Goal: Find contact information: Find contact information

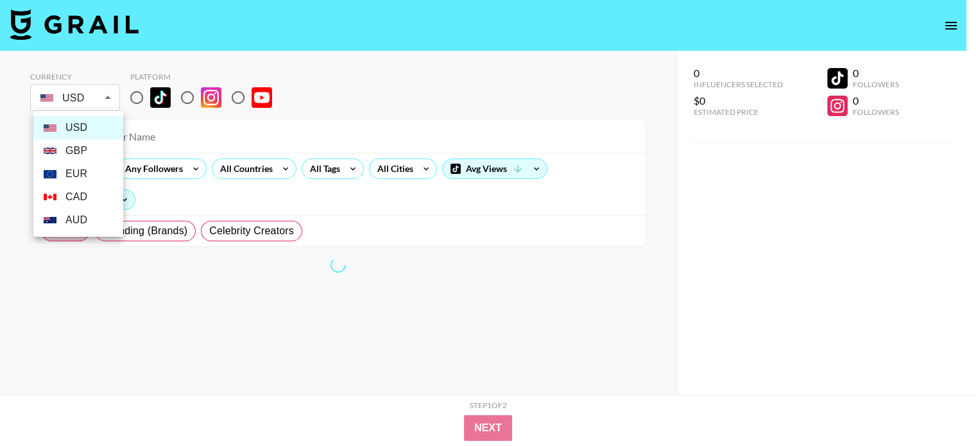
click at [116, 96] on body "Currency USD USD ​ Platform All Prices Any Followers All Countries All Tags All…" at bounding box center [488, 248] width 976 height 497
click at [380, 80] on div at bounding box center [488, 223] width 976 height 446
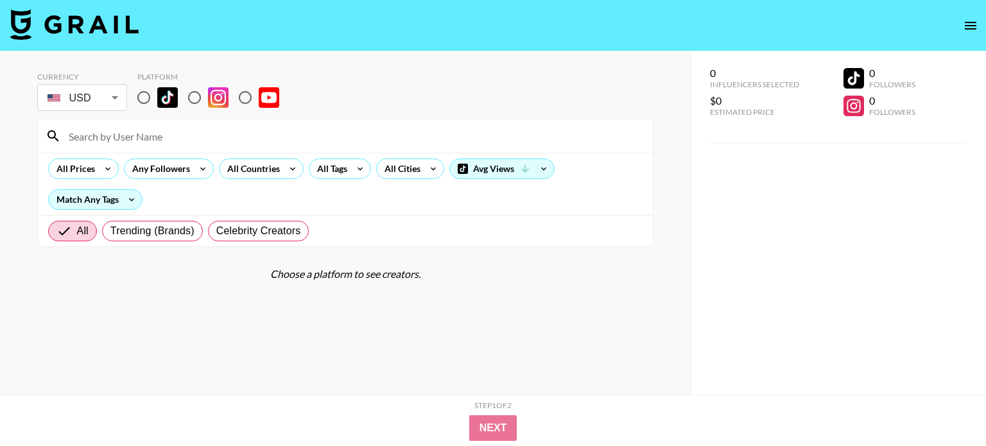
click at [109, 93] on body "Currency USD USD ​ Platform All Prices Any Followers All Countries All Tags All…" at bounding box center [493, 248] width 986 height 497
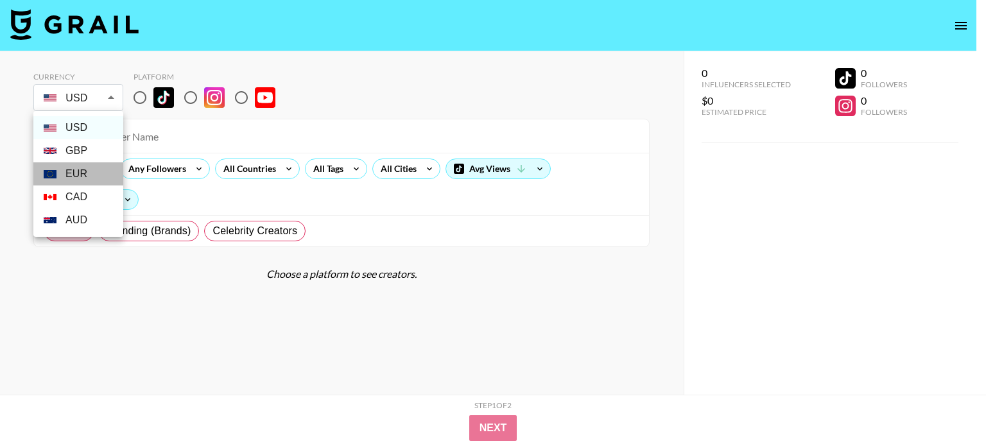
click at [87, 175] on li "EUR" at bounding box center [78, 173] width 90 height 23
type input "EUR"
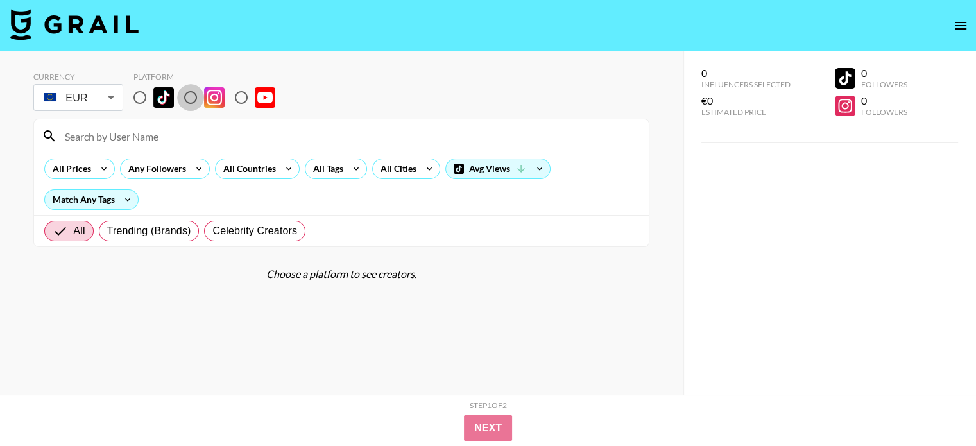
click at [188, 98] on input "radio" at bounding box center [190, 97] width 27 height 27
radio input "true"
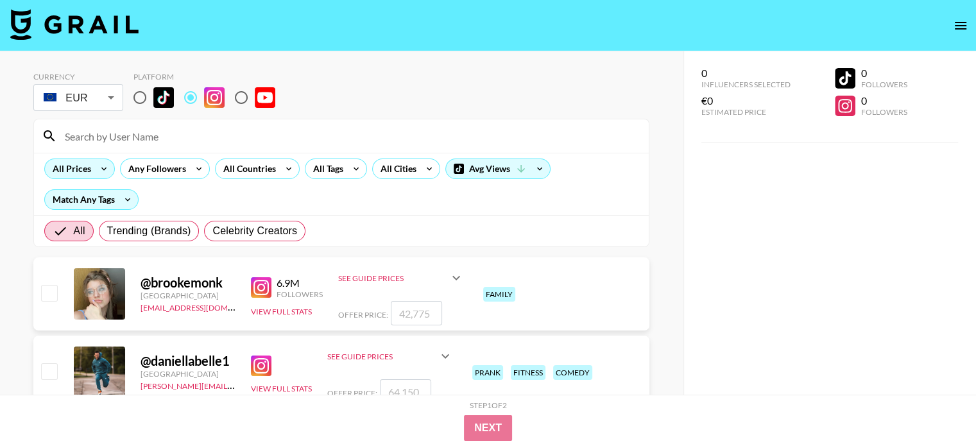
click at [92, 167] on div "All Prices" at bounding box center [69, 168] width 49 height 19
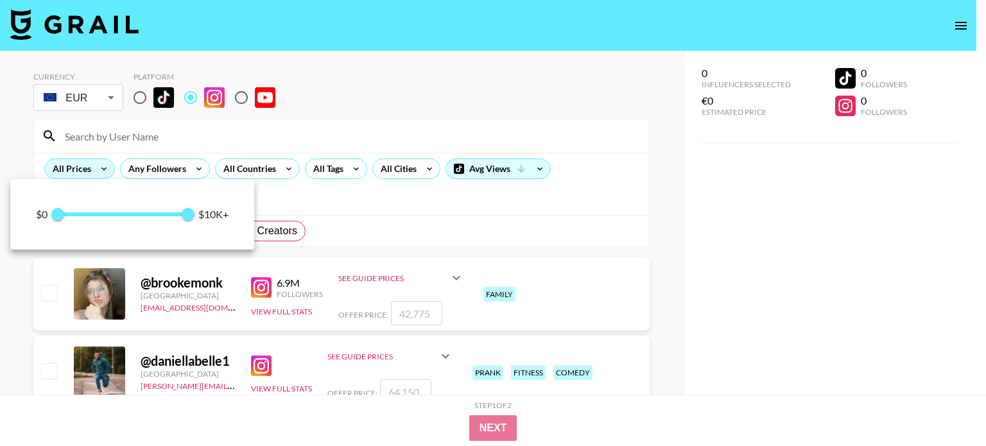
click at [92, 167] on div at bounding box center [493, 223] width 986 height 446
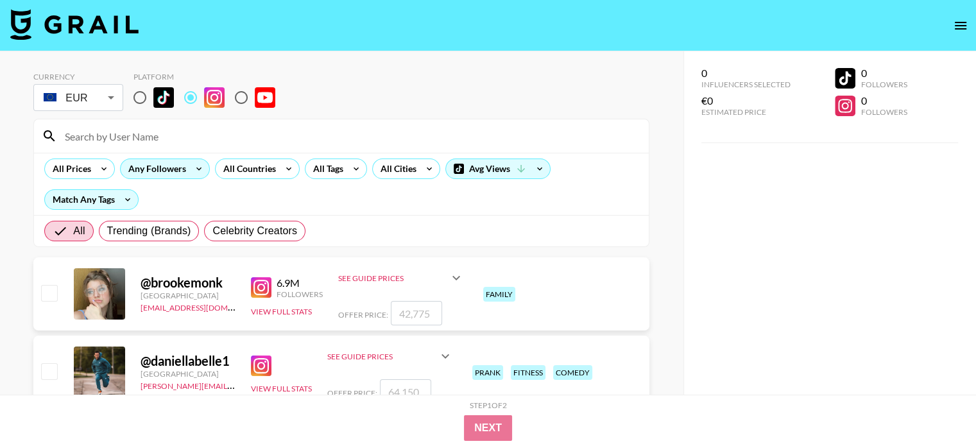
click at [157, 164] on div "Any Followers" at bounding box center [155, 168] width 68 height 19
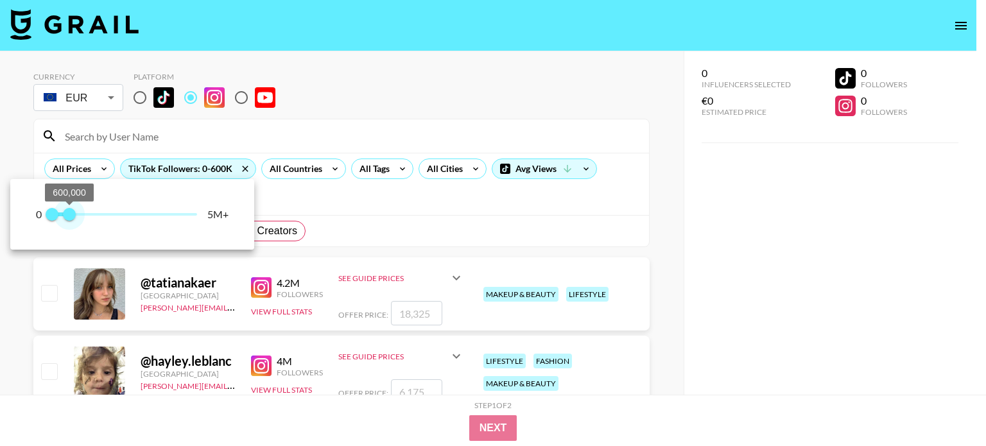
type input "500000"
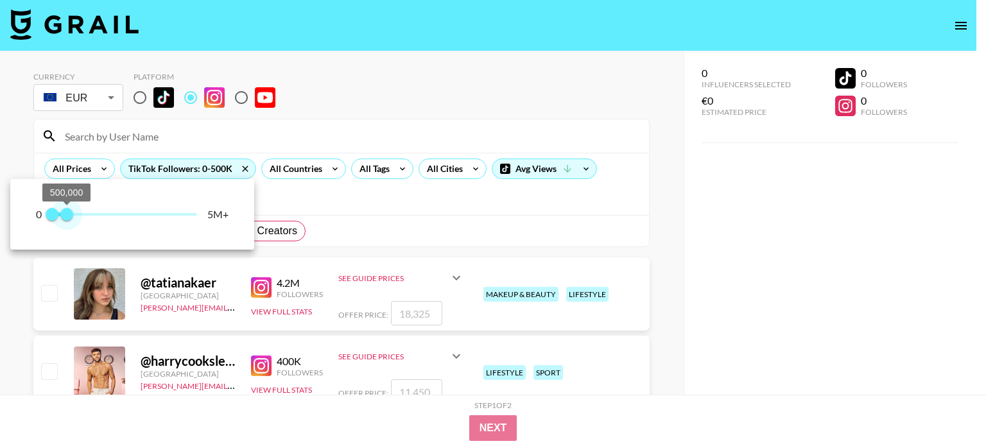
drag, startPoint x: 134, startPoint y: 225, endPoint x: 66, endPoint y: 228, distance: 68.1
click at [66, 228] on div "0 0 500,000 5M+" at bounding box center [132, 214] width 244 height 71
click at [148, 164] on div at bounding box center [493, 223] width 986 height 446
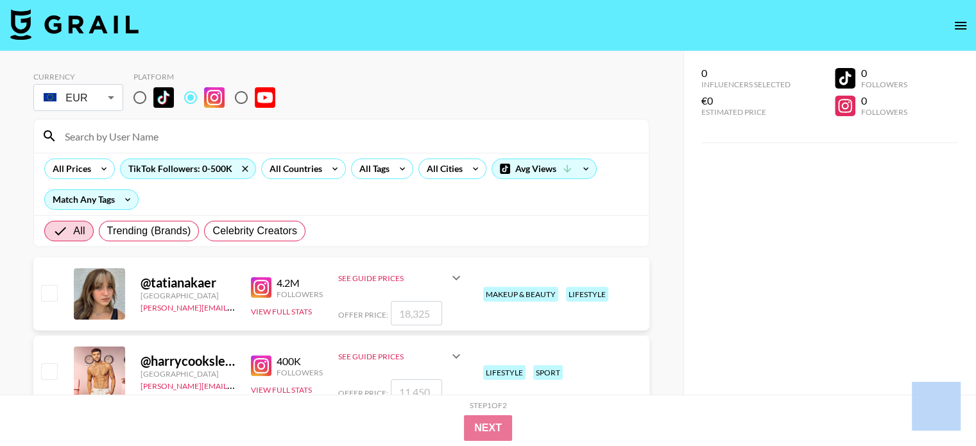
click at [148, 164] on div at bounding box center [488, 223] width 976 height 446
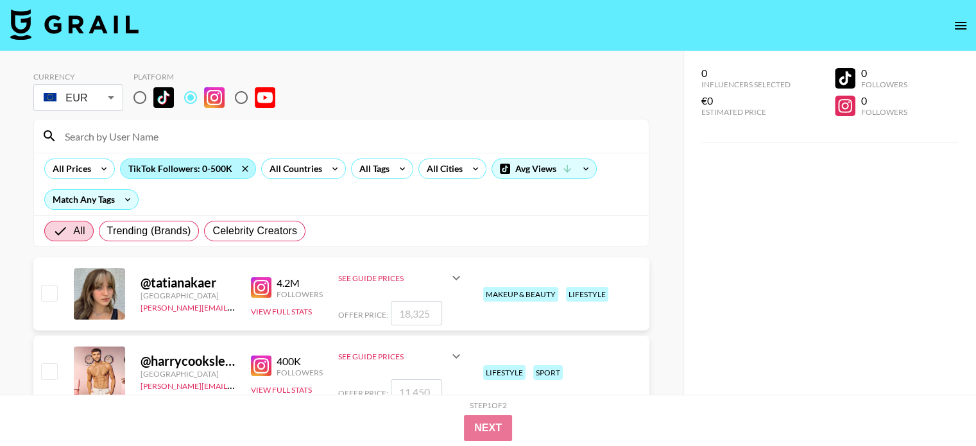
click at [182, 164] on div "TikTok Followers: 0-500K" at bounding box center [188, 168] width 135 height 19
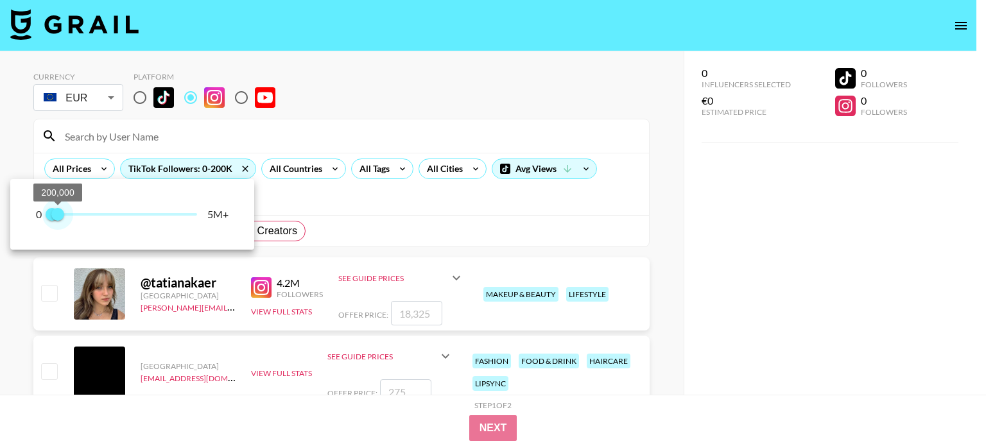
type input "300000"
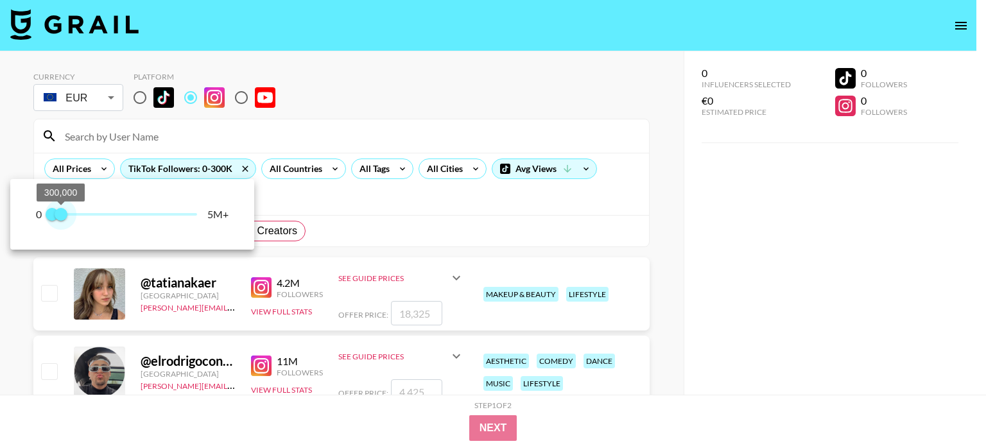
click at [62, 216] on span "300,000" at bounding box center [61, 214] width 13 height 13
click at [295, 197] on div at bounding box center [493, 223] width 986 height 446
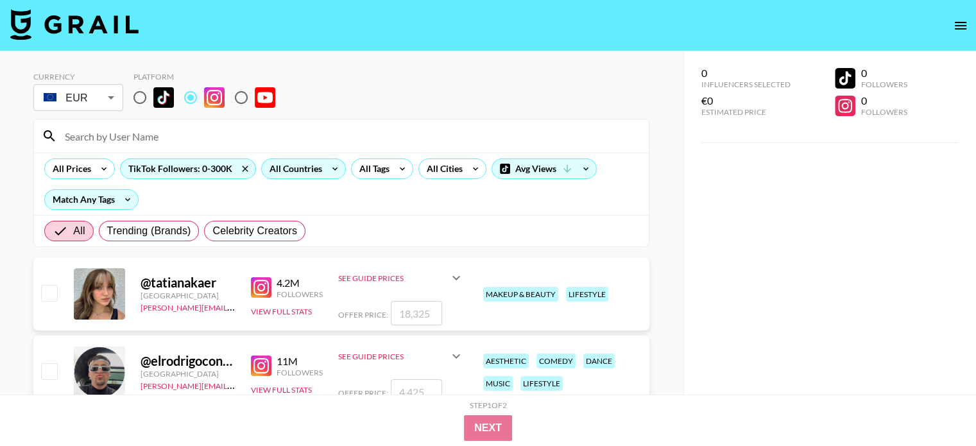
click at [334, 165] on icon at bounding box center [335, 168] width 21 height 19
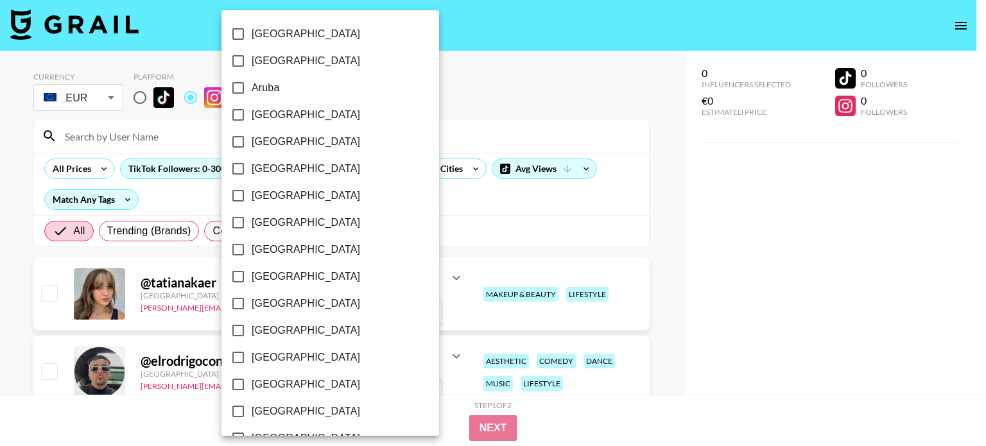
click at [295, 197] on label "[GEOGRAPHIC_DATA]" at bounding box center [322, 195] width 194 height 27
click at [252, 197] on input "[GEOGRAPHIC_DATA]" at bounding box center [238, 195] width 27 height 27
checkbox input "true"
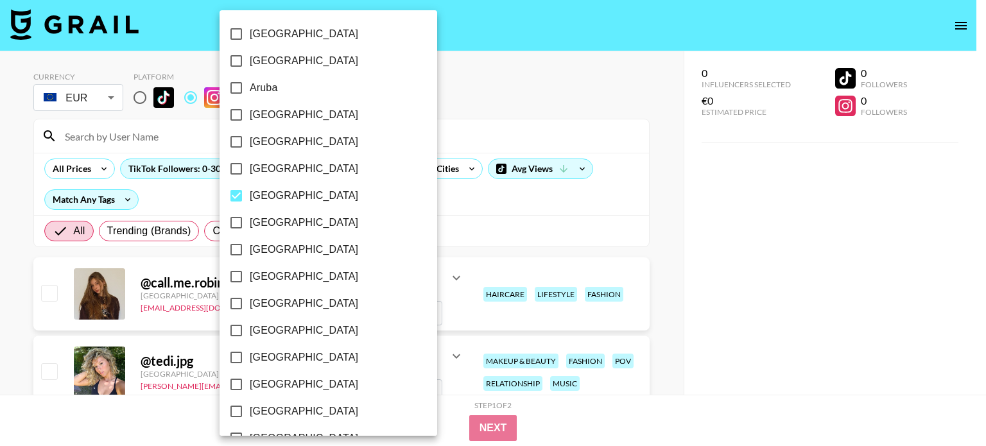
click at [495, 222] on div at bounding box center [493, 223] width 986 height 446
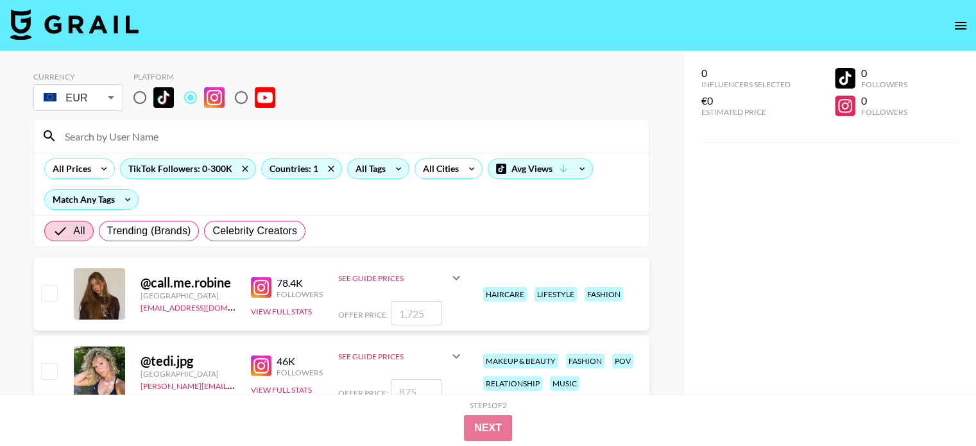
click at [388, 167] on icon at bounding box center [398, 168] width 21 height 19
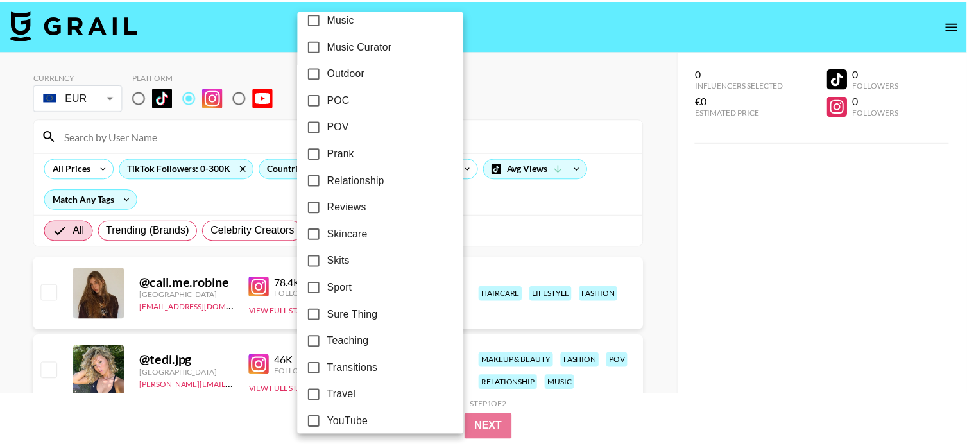
scroll to position [780, 0]
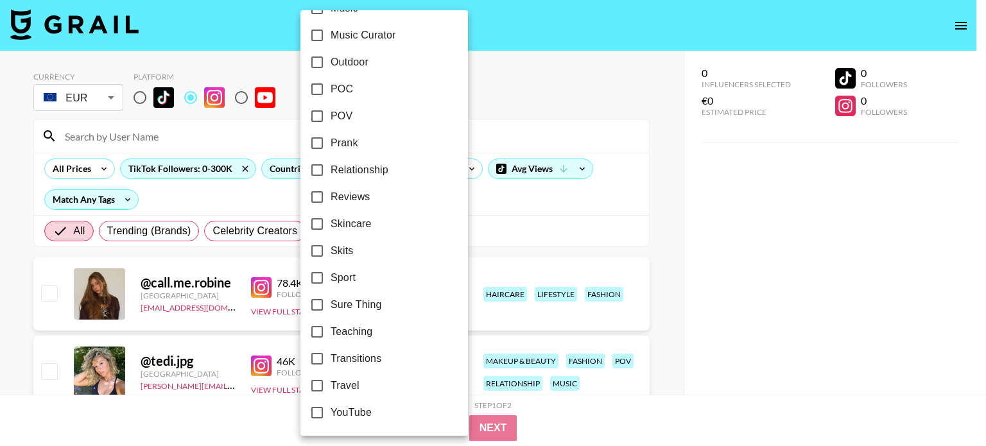
click at [371, 228] on span "Skincare" at bounding box center [350, 223] width 40 height 15
click at [330, 228] on input "Skincare" at bounding box center [317, 223] width 27 height 27
checkbox input "true"
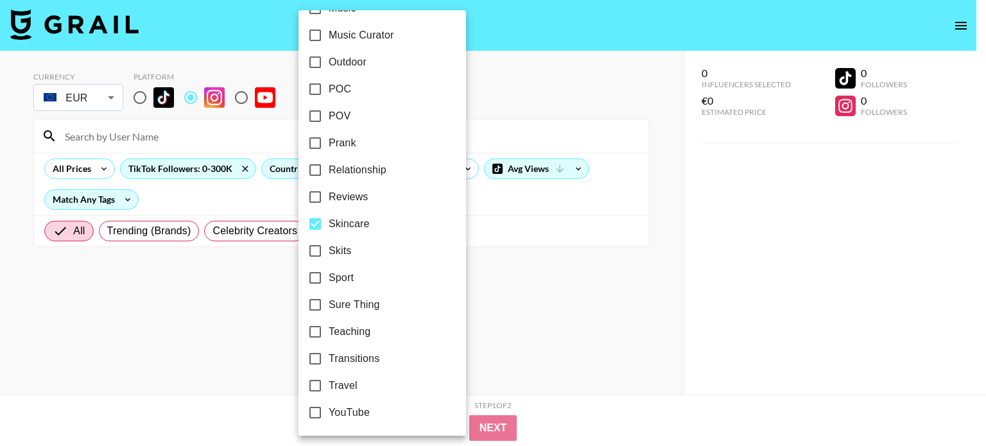
click at [567, 171] on div at bounding box center [493, 223] width 986 height 446
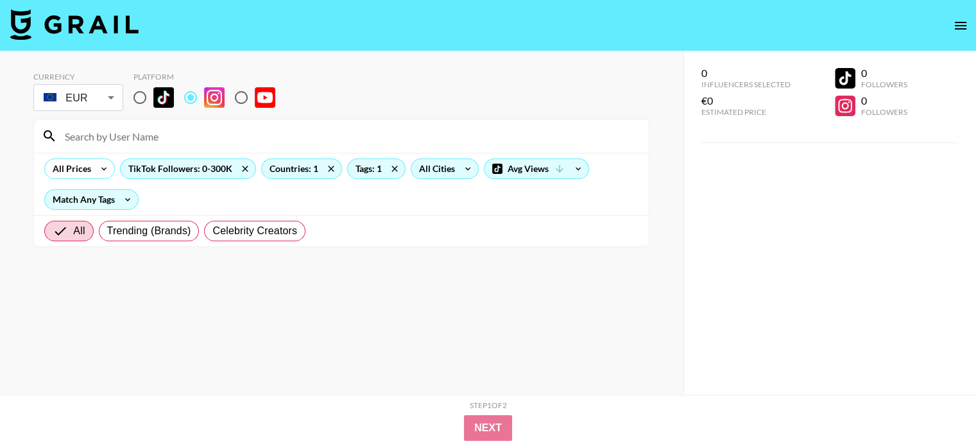
click at [439, 164] on div "All Cities" at bounding box center [434, 168] width 46 height 19
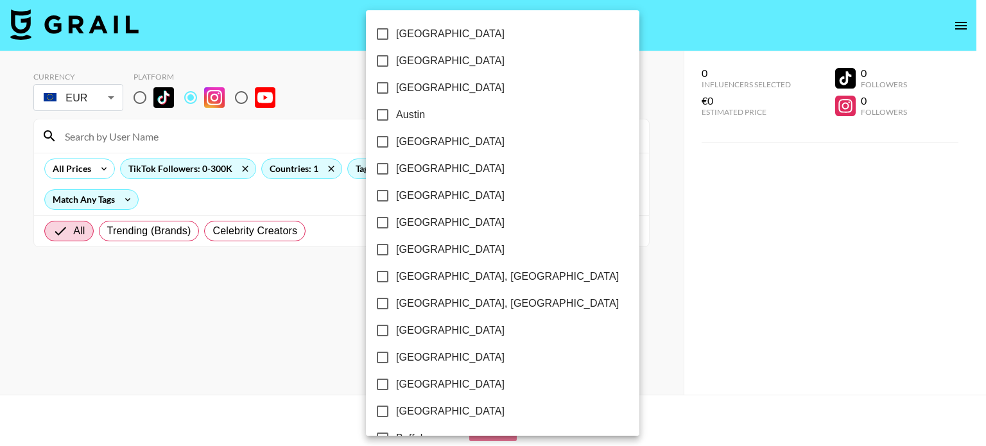
click at [601, 117] on div at bounding box center [493, 223] width 986 height 446
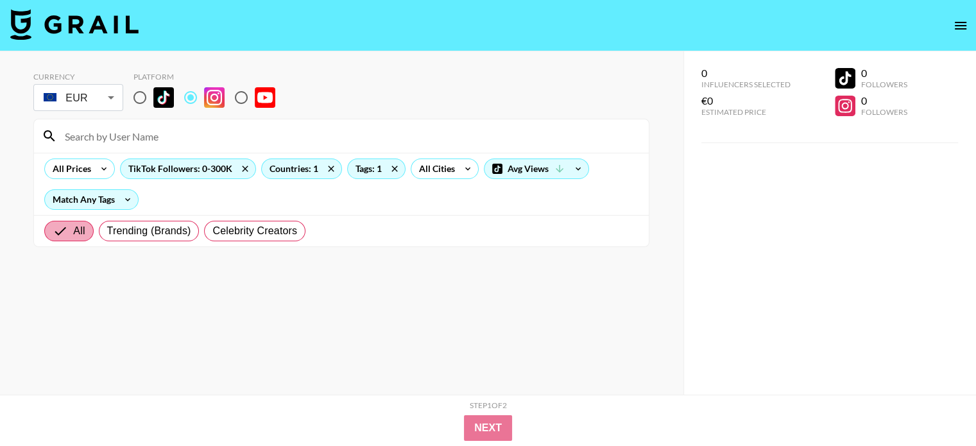
click at [76, 227] on span "All" at bounding box center [79, 230] width 12 height 15
click at [73, 227] on input "All" at bounding box center [63, 230] width 21 height 15
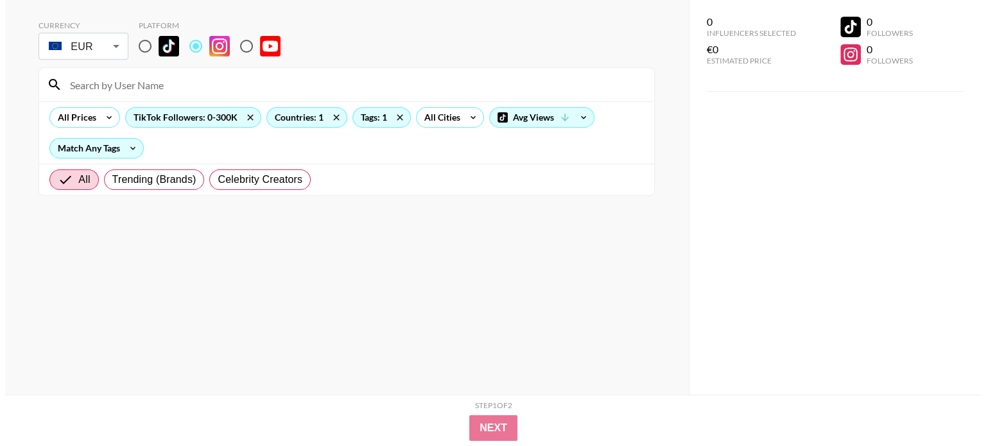
scroll to position [0, 0]
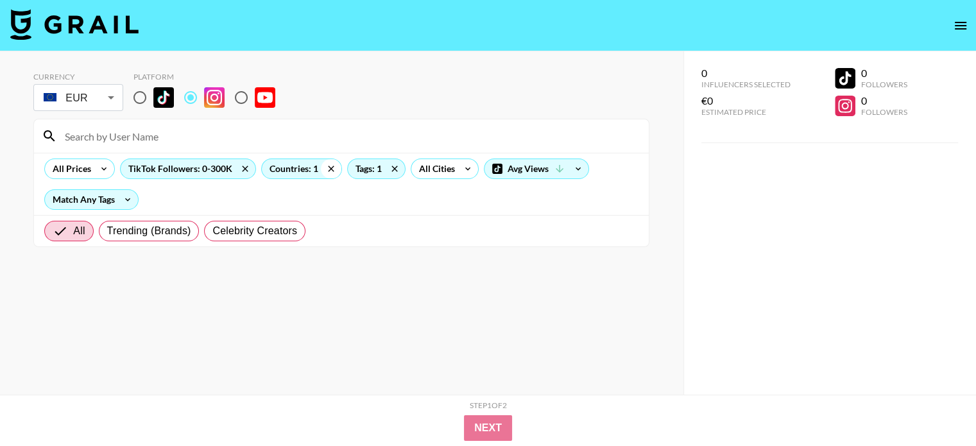
click at [326, 172] on icon at bounding box center [331, 168] width 21 height 19
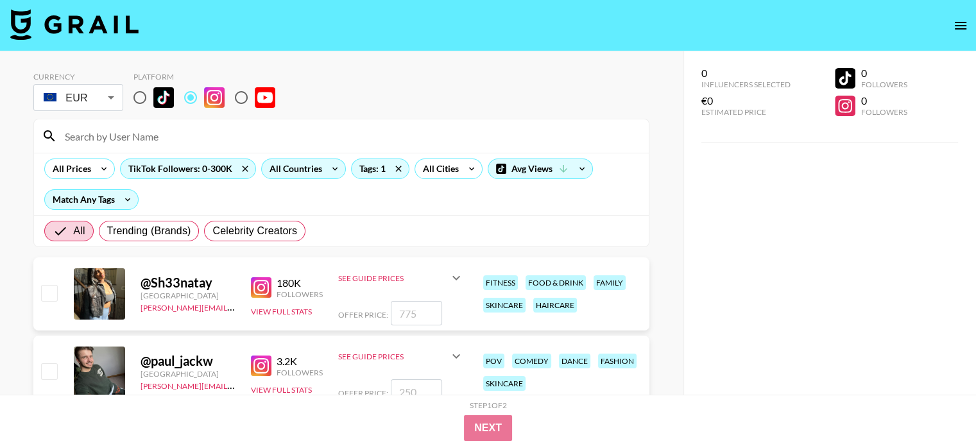
click at [318, 166] on div "All Countries" at bounding box center [293, 168] width 63 height 19
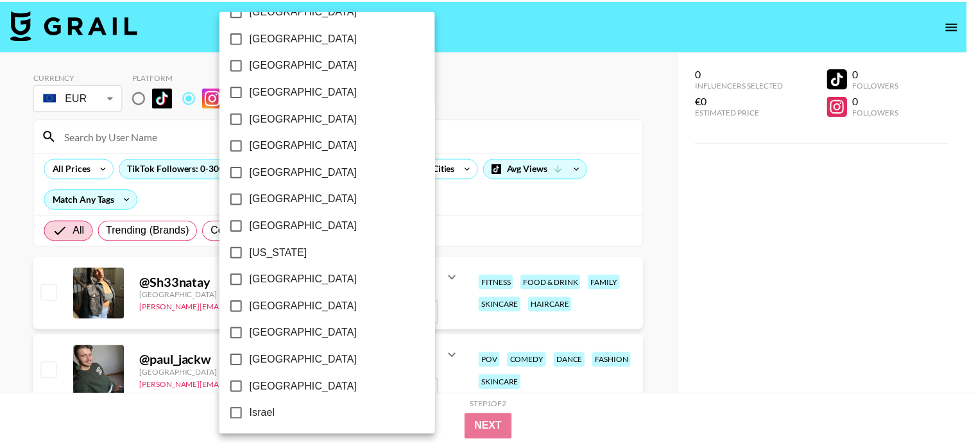
scroll to position [321, 0]
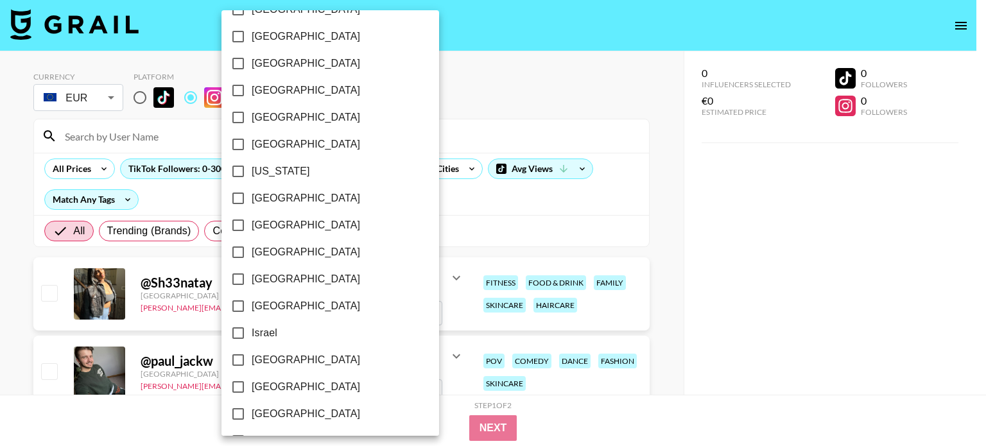
click at [276, 196] on span "[GEOGRAPHIC_DATA]" at bounding box center [306, 198] width 108 height 15
click at [252, 196] on input "[GEOGRAPHIC_DATA]" at bounding box center [238, 198] width 27 height 27
checkbox input "true"
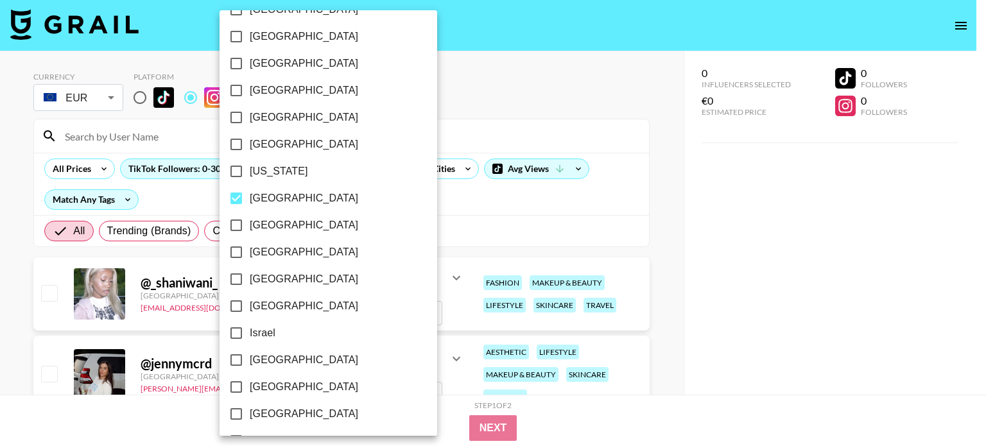
click at [502, 240] on div at bounding box center [493, 223] width 986 height 446
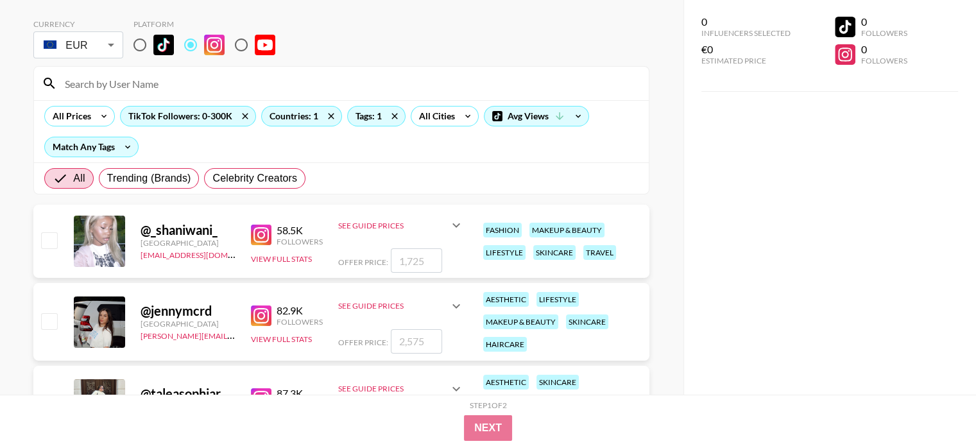
scroll to position [215, 0]
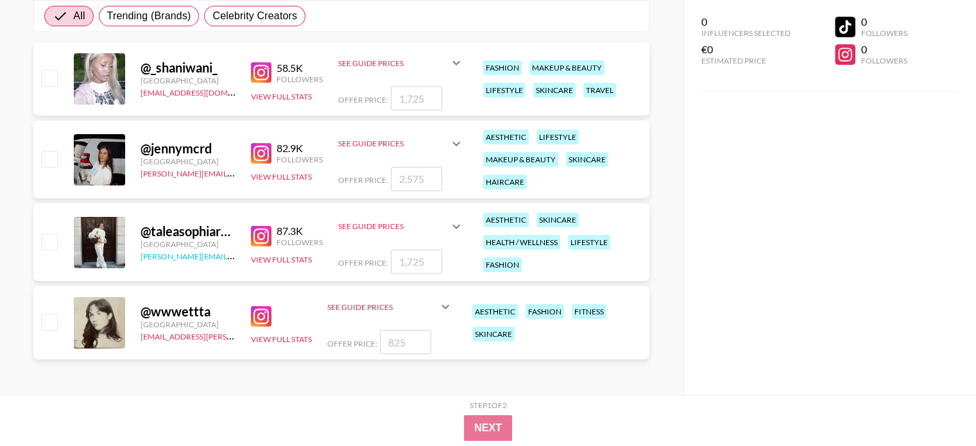
click at [208, 257] on link "[PERSON_NAME][EMAIL_ADDRESS][DOMAIN_NAME]" at bounding box center [236, 255] width 190 height 12
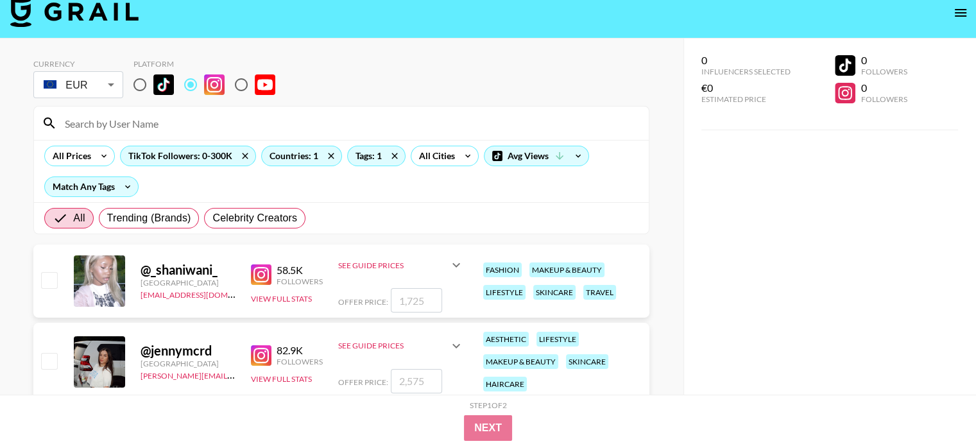
scroll to position [0, 0]
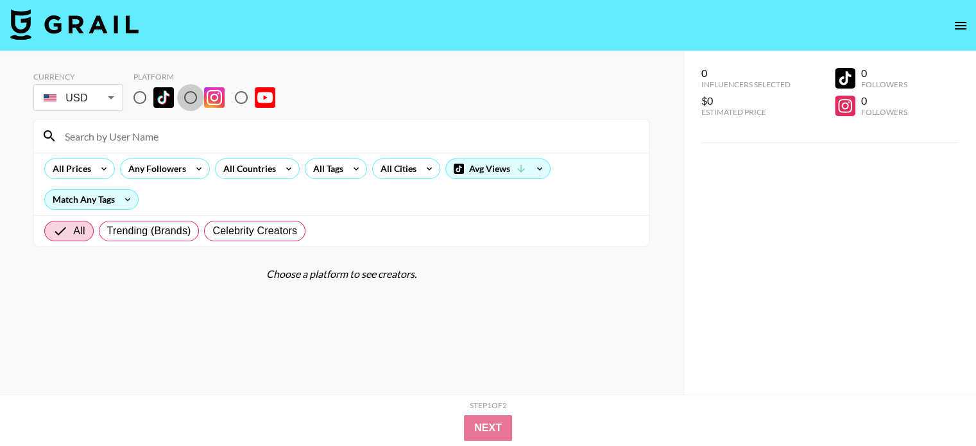
click at [190, 93] on input "radio" at bounding box center [190, 97] width 27 height 27
radio input "true"
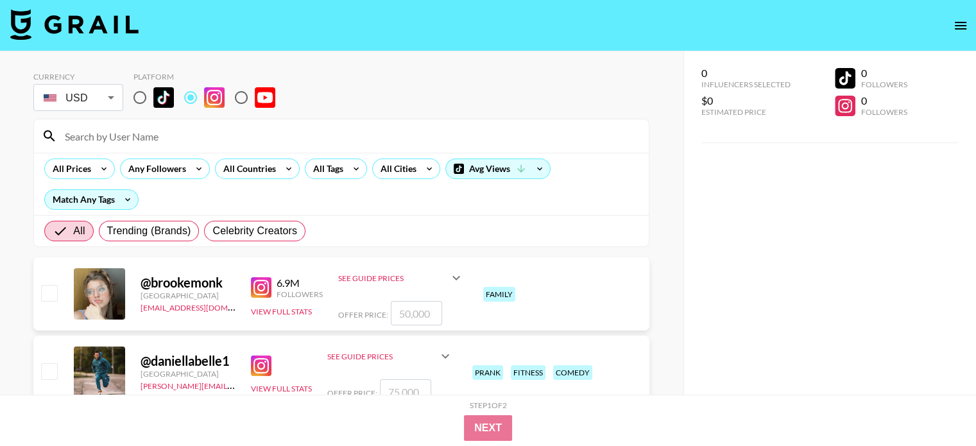
click at [260, 284] on img at bounding box center [261, 287] width 21 height 21
